Goal: Find specific page/section

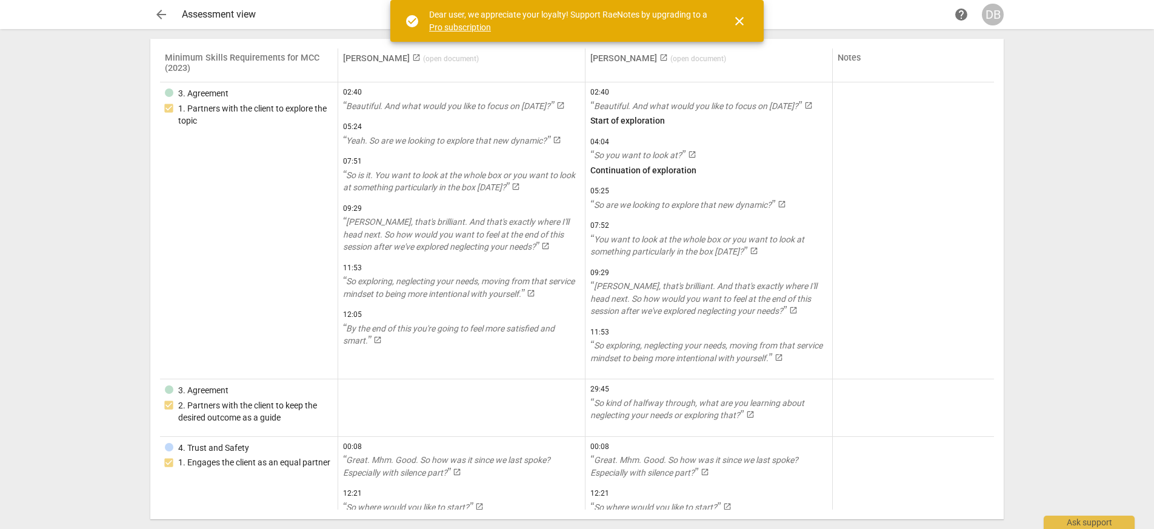
click at [743, 22] on span "close" at bounding box center [739, 21] width 15 height 15
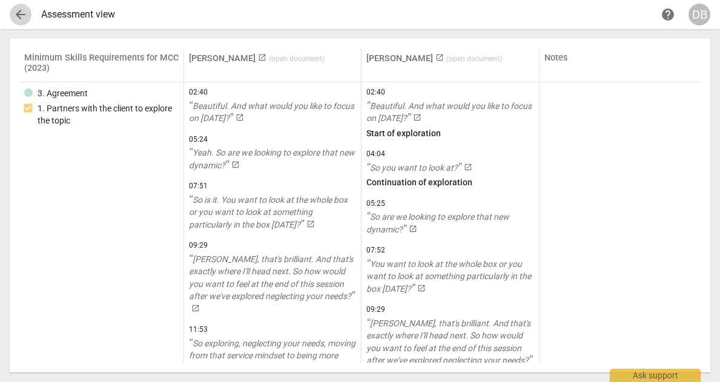
click at [15, 14] on span "arrow_back" at bounding box center [20, 14] width 15 height 15
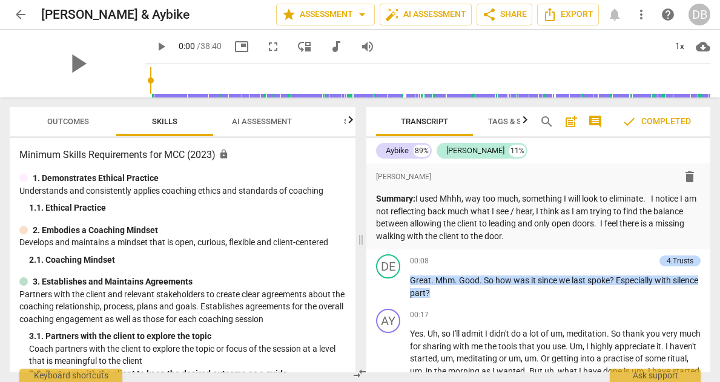
click at [508, 121] on span "Tags & Speakers" at bounding box center [521, 121] width 67 height 9
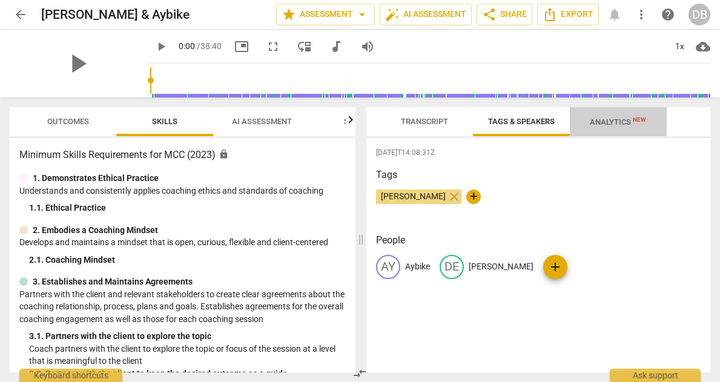
click at [599, 119] on span "Analytics New" at bounding box center [618, 122] width 56 height 9
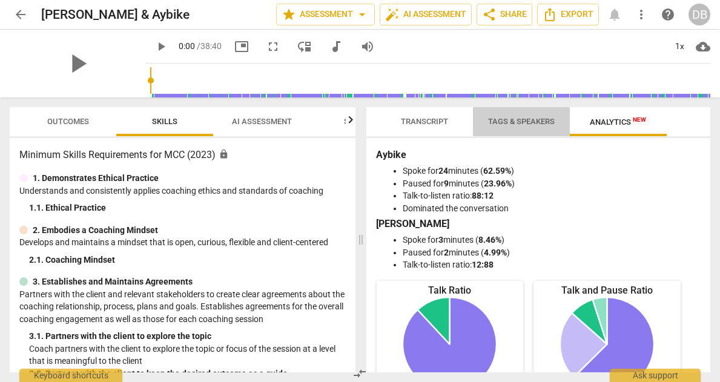
click at [515, 118] on span "Tags & Speakers" at bounding box center [521, 121] width 67 height 9
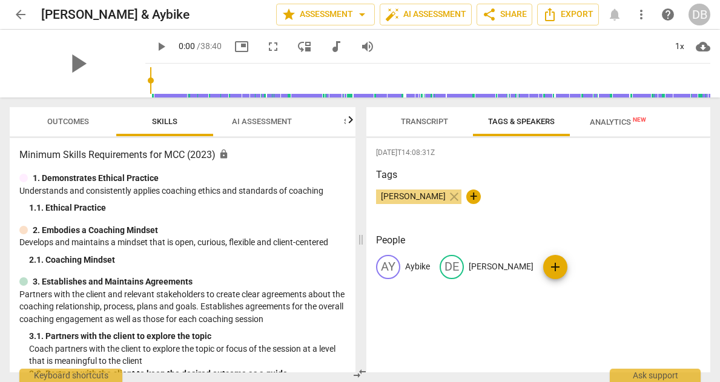
click at [418, 122] on span "Transcript" at bounding box center [424, 121] width 47 height 9
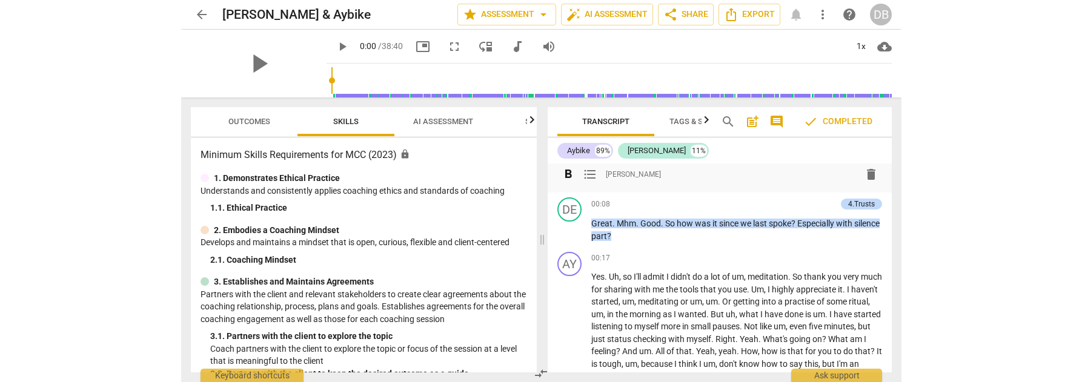
scroll to position [65, 0]
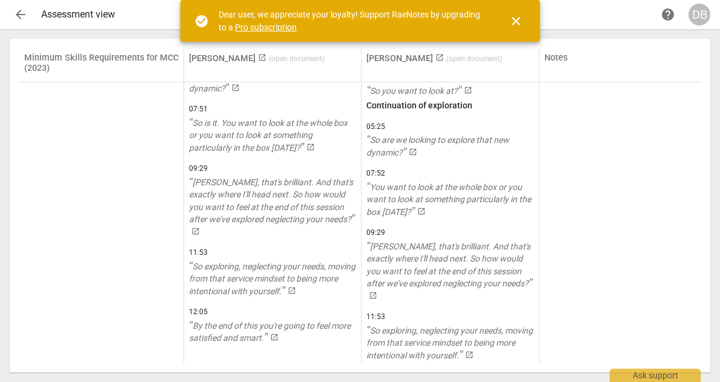
scroll to position [98, 0]
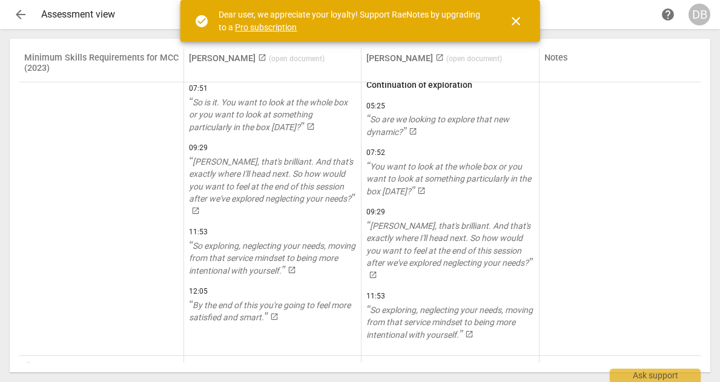
click at [515, 18] on span "close" at bounding box center [516, 21] width 15 height 15
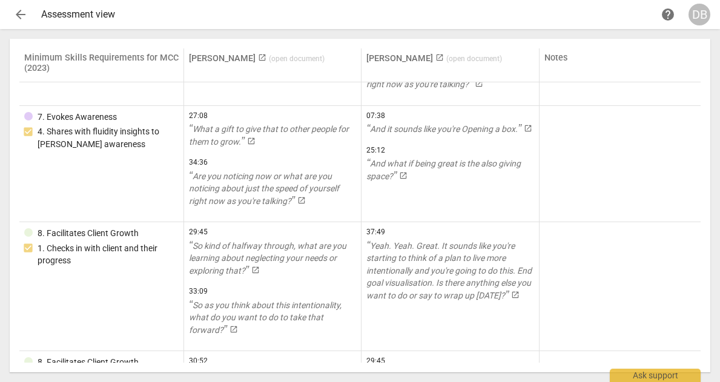
scroll to position [2519, 0]
